Goal: Information Seeking & Learning: Compare options

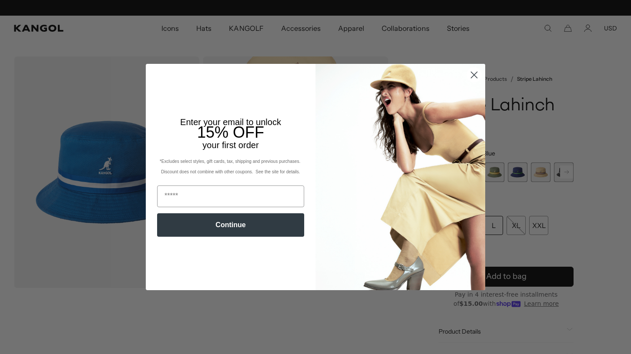
scroll to position [0, 179]
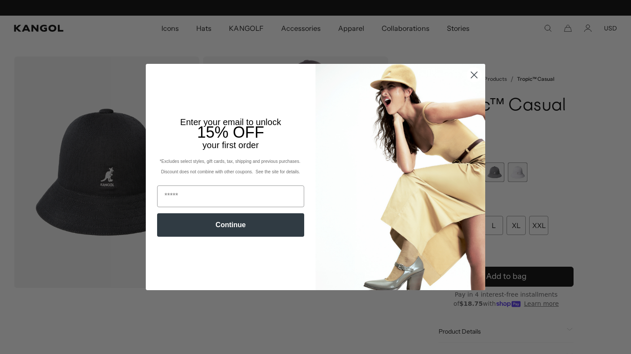
scroll to position [0, 179]
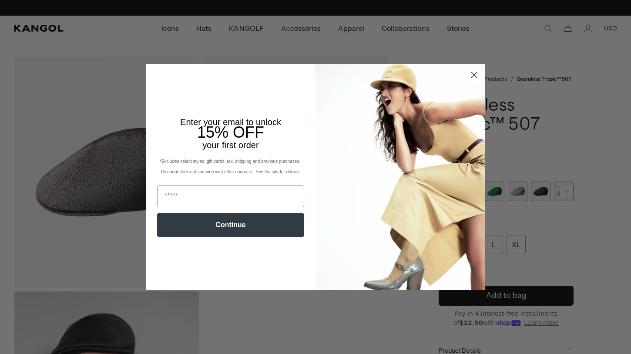
scroll to position [0, 179]
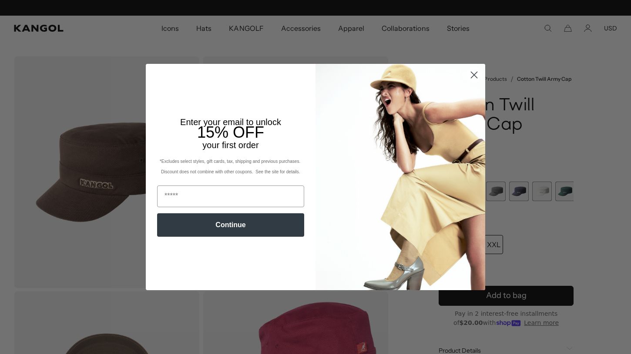
scroll to position [0, 179]
